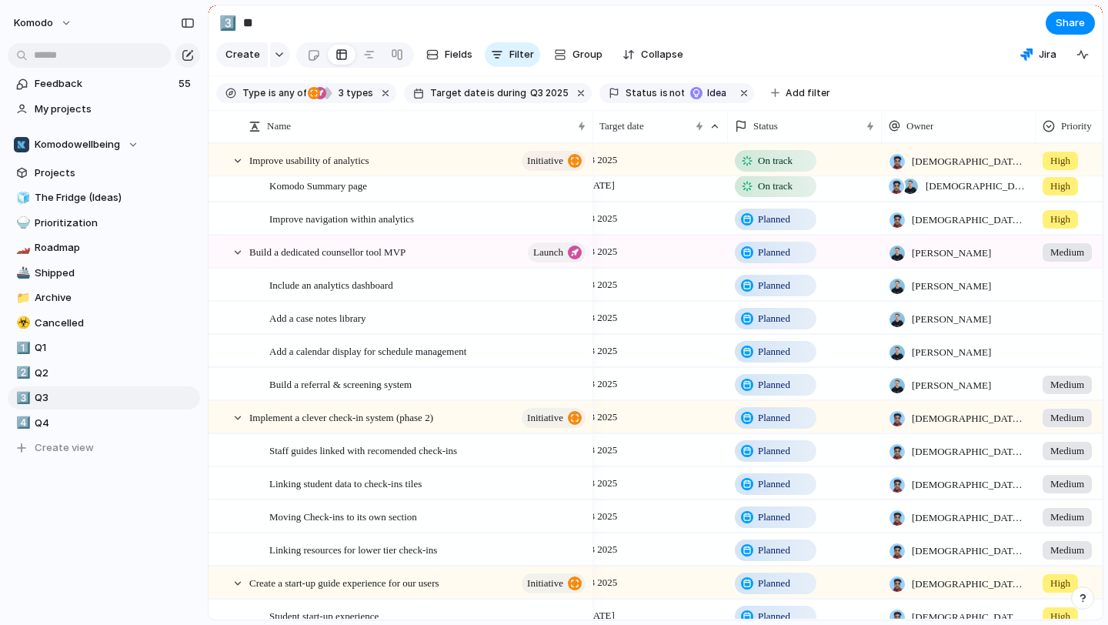
scroll to position [115, 0]
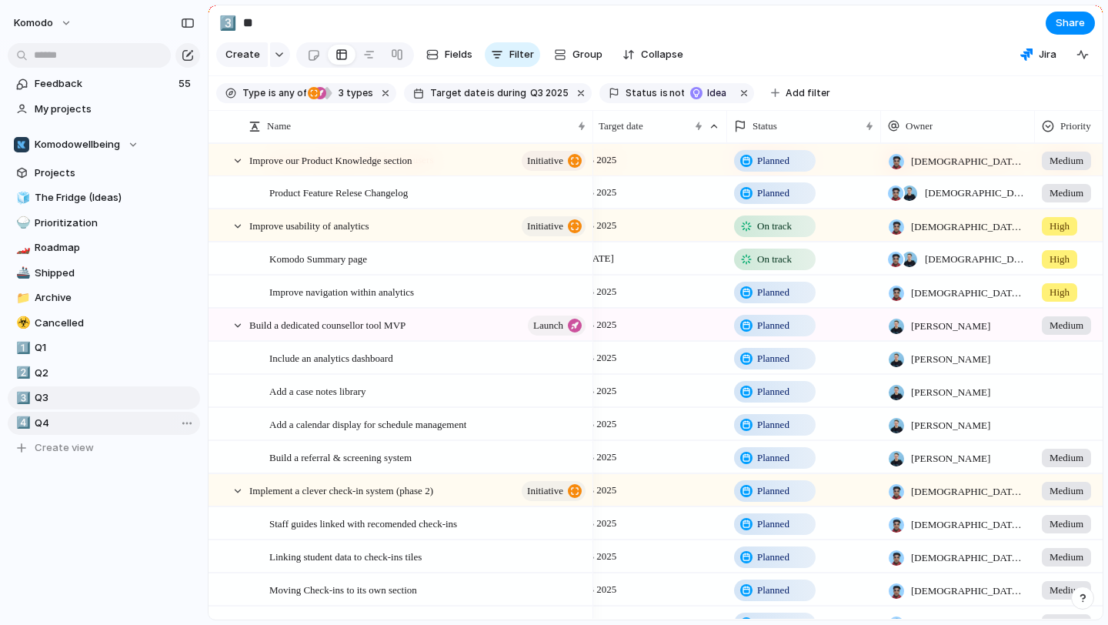
click at [123, 427] on span "Q4" at bounding box center [115, 423] width 160 height 15
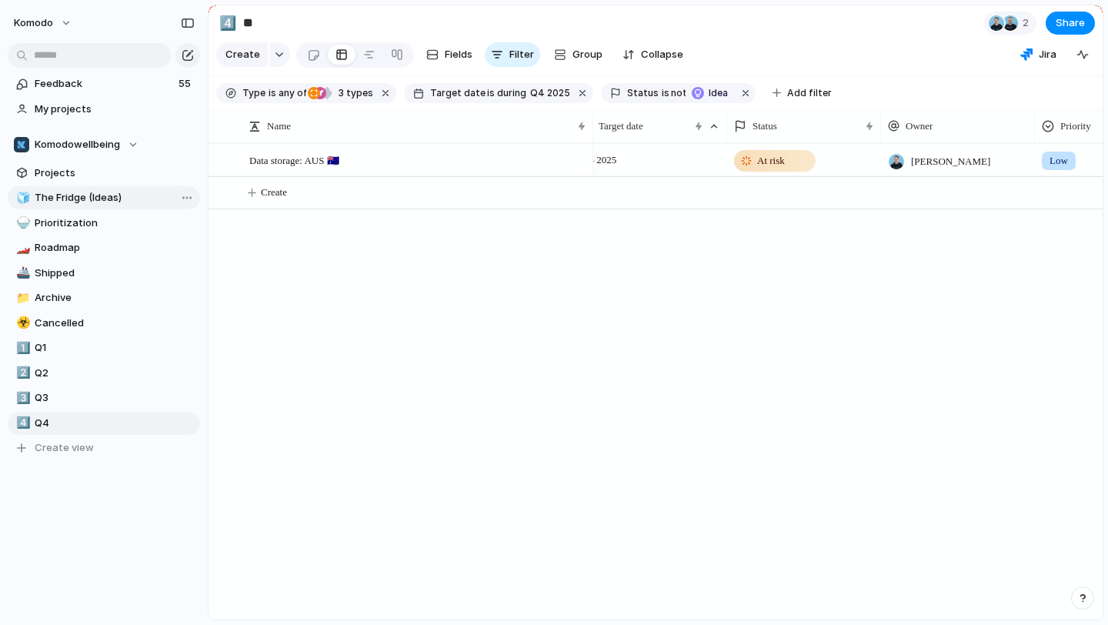
click at [109, 192] on span "The Fridge (Ideas)" at bounding box center [115, 197] width 160 height 15
type input "**********"
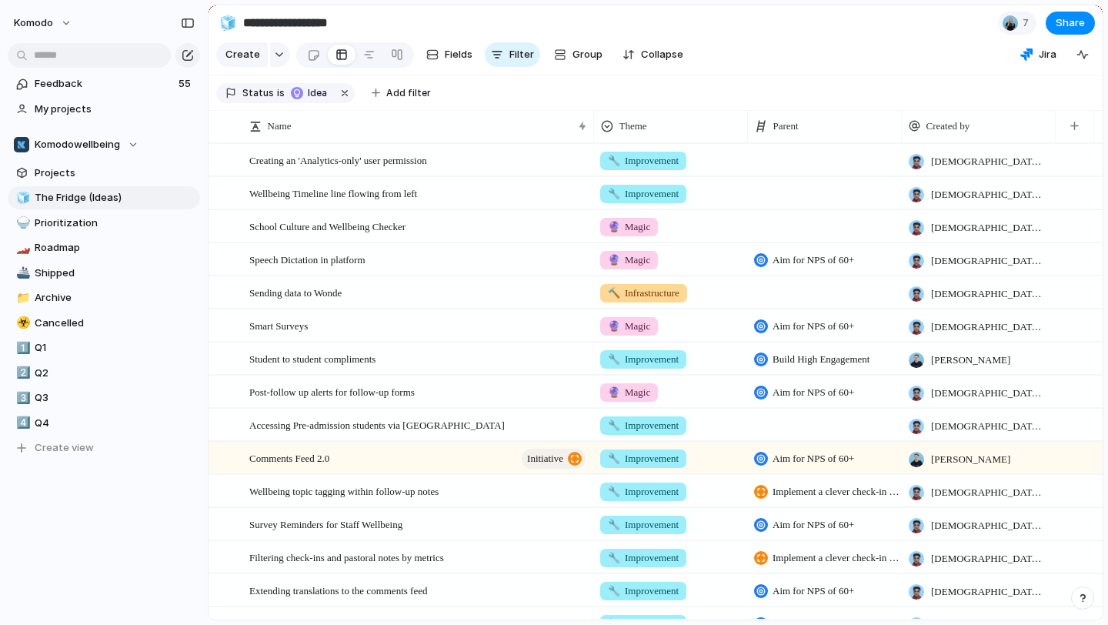
click at [1079, 590] on button "button" at bounding box center [1082, 597] width 23 height 23
click at [189, 517] on section "Keep using Index You're approaching the free limit of 300 items Upgrade plan" at bounding box center [104, 567] width 208 height 115
